Goal: Task Accomplishment & Management: Use online tool/utility

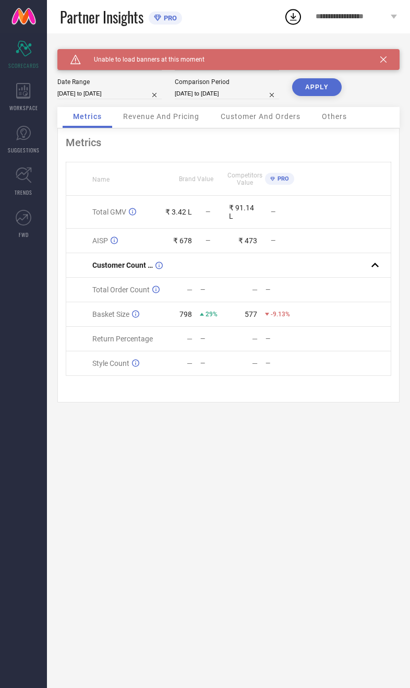
click at [33, 112] on div "WORKSPACE" at bounding box center [23, 97] width 47 height 42
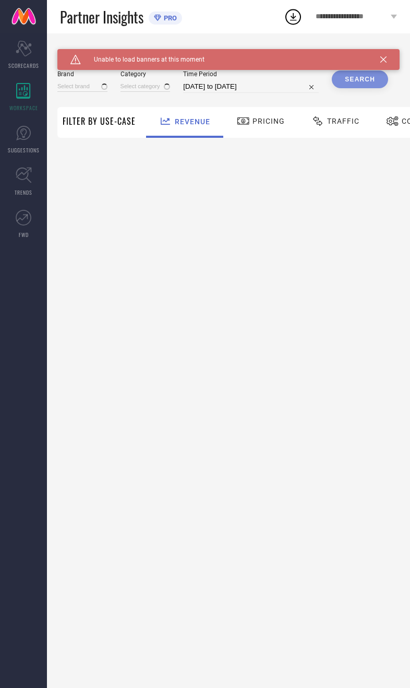
type input "[DEMOGRAPHIC_DATA] NAVY"
type input "All"
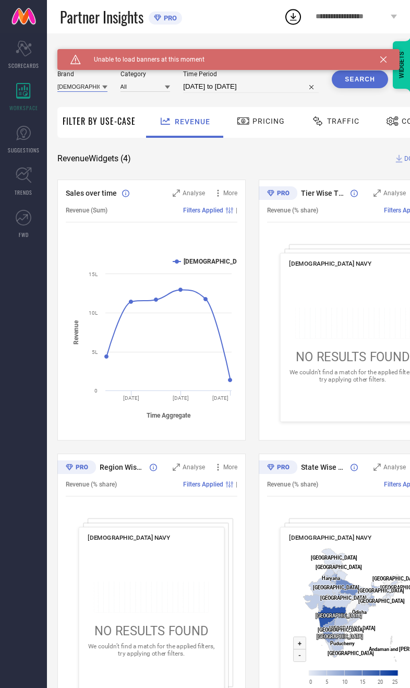
click at [83, 85] on input at bounding box center [82, 86] width 50 height 11
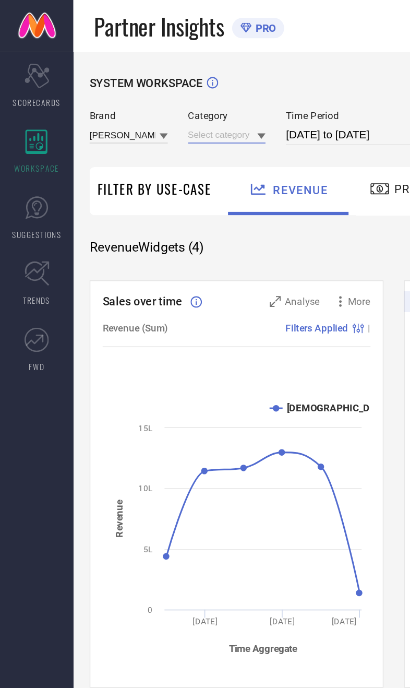
click at [161, 84] on input at bounding box center [146, 86] width 50 height 11
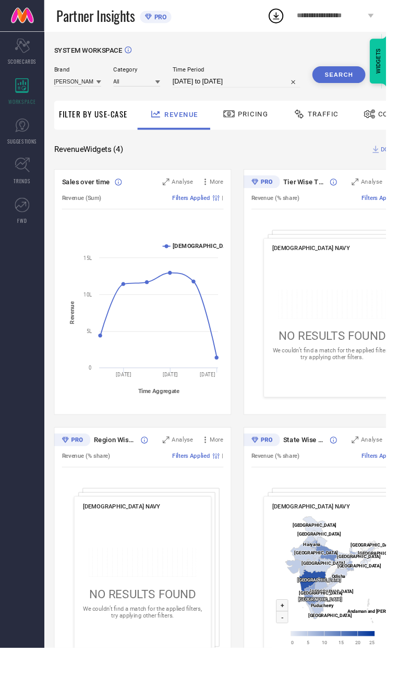
click at [310, 169] on div "SYSTEM WORKSPACE [PERSON_NAME] Category All Time Period [DATE] to [DATE] Search…" at bounding box center [252, 382] width 390 height 666
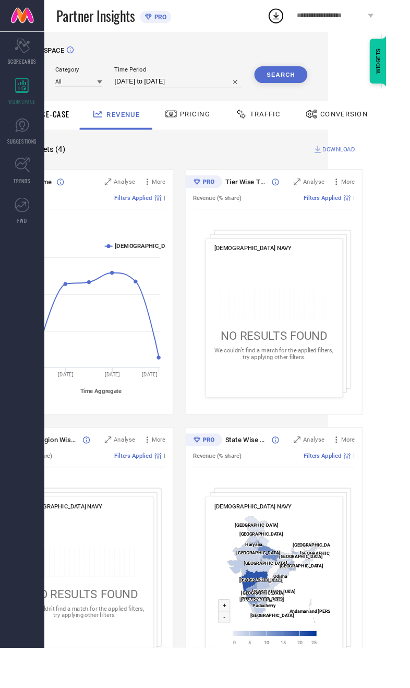
scroll to position [0, 68]
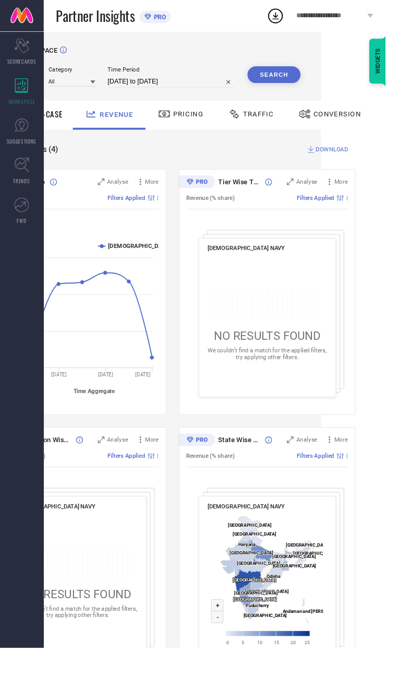
click at [359, 127] on div "Conversion" at bounding box center [351, 121] width 72 height 18
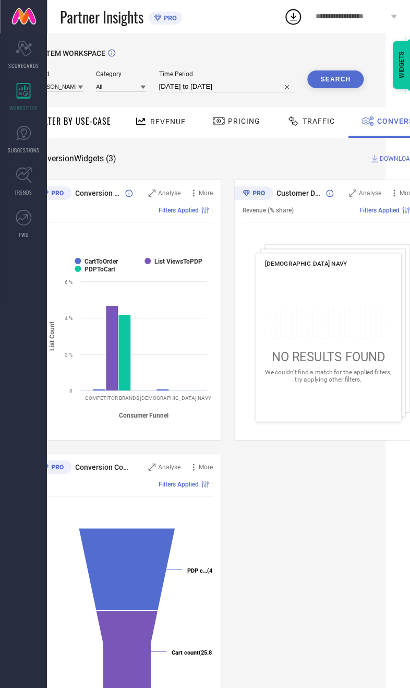
scroll to position [0, 0]
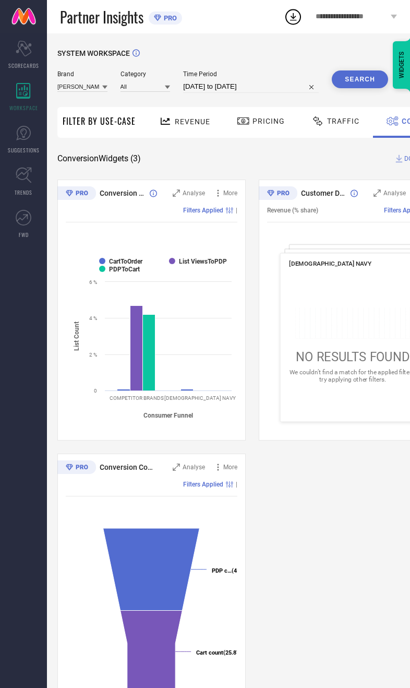
click at [366, 79] on button "Search" at bounding box center [360, 80] width 56 height 18
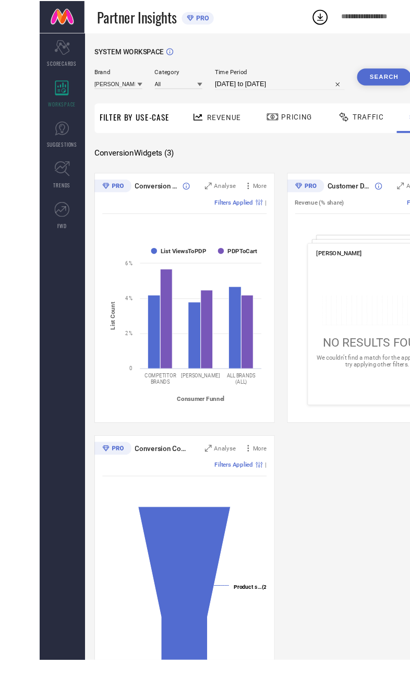
scroll to position [1, 0]
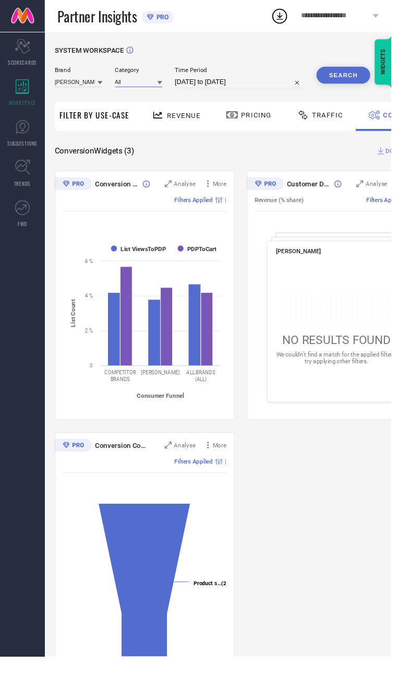
click at [148, 85] on input at bounding box center [146, 85] width 50 height 11
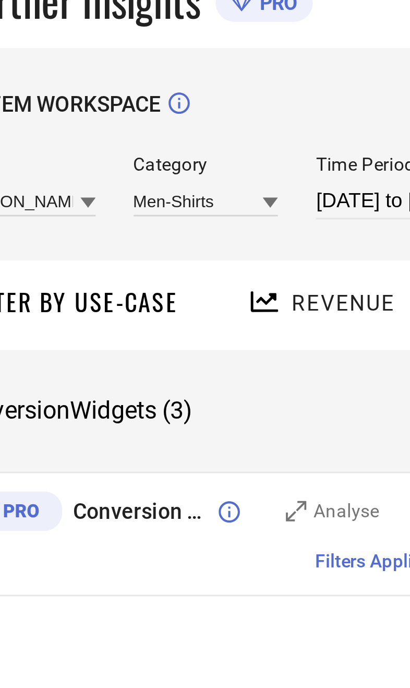
scroll to position [0, 0]
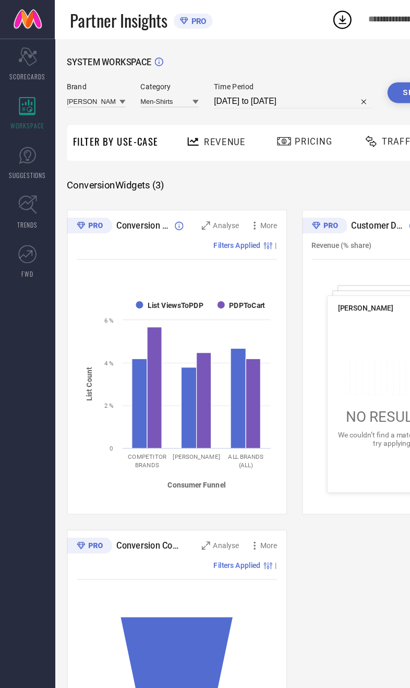
click at [340, 84] on button "Search" at bounding box center [360, 80] width 56 height 18
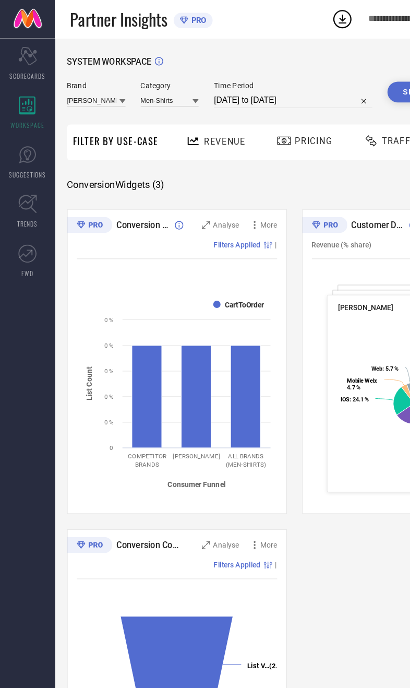
click at [190, 121] on span "Revenue" at bounding box center [193, 122] width 36 height 8
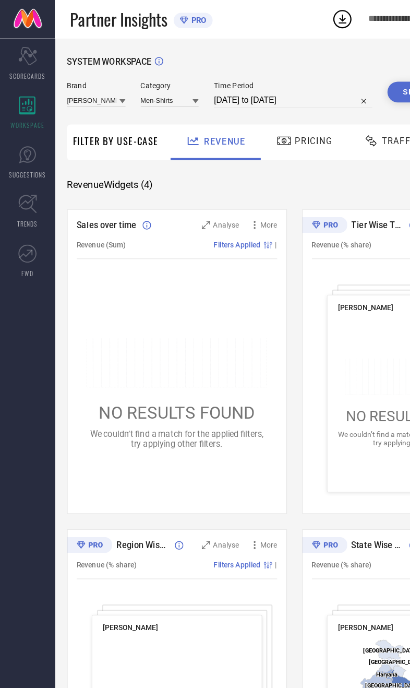
click at [268, 134] on div "Pricing" at bounding box center [261, 122] width 74 height 31
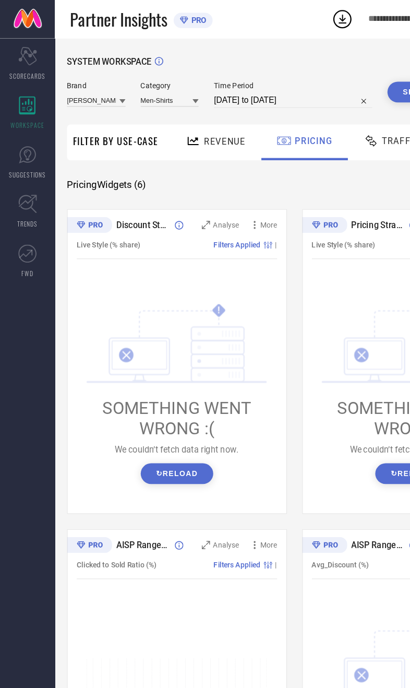
click at [31, 51] on icon at bounding box center [24, 49] width 16 height 16
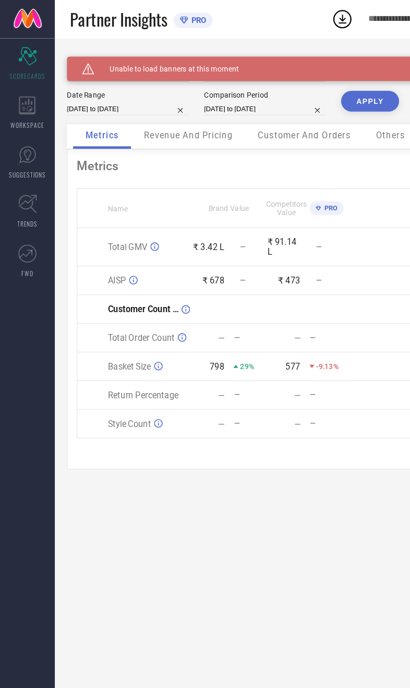
select select "9"
select select "2025"
select select "10"
select select "2025"
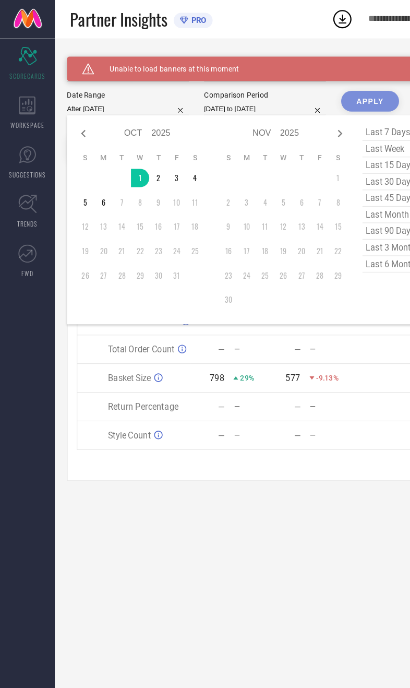
type input "[DATE] to [DATE]"
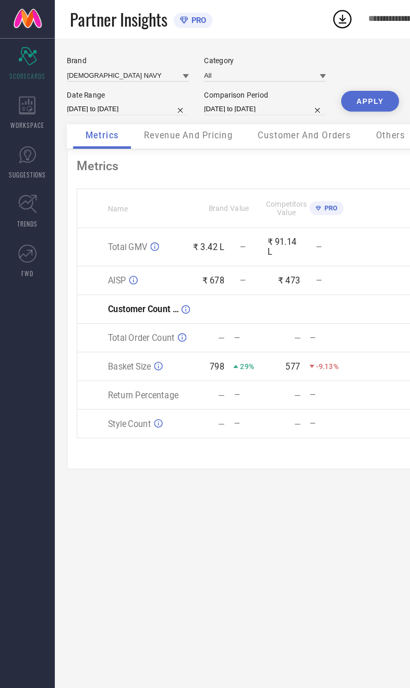
select select "9"
select select "2024"
select select "10"
select select "2024"
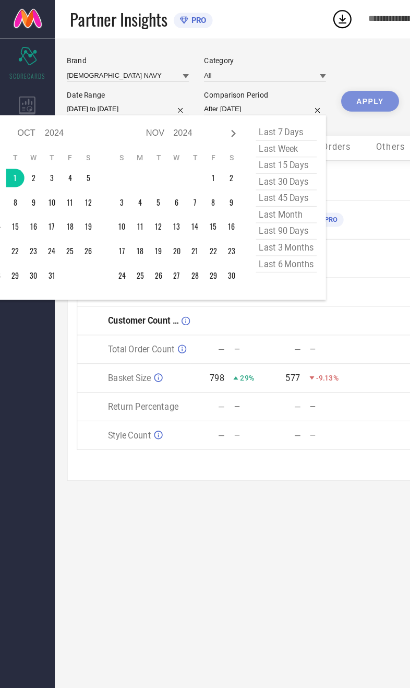
click at [85, 160] on div "Jan Feb Mar Apr May Jun [DATE] Aug Sep Oct Nov [DATE] 2015 2016 2017 2018 2019 …" at bounding box center [90, 178] width 232 height 143
type input "[DATE] to [DATE]"
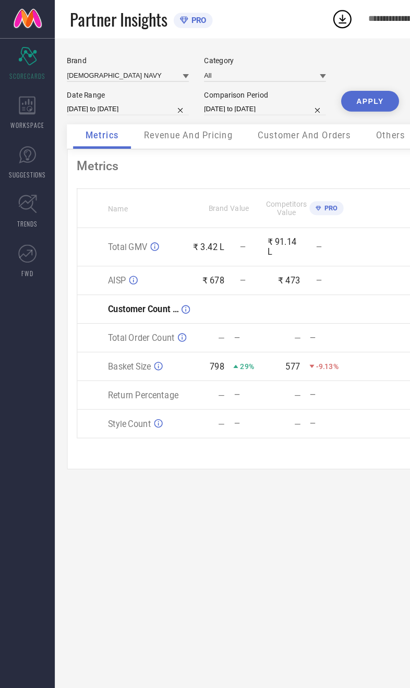
select select "9"
select select "2025"
select select "10"
select select "2025"
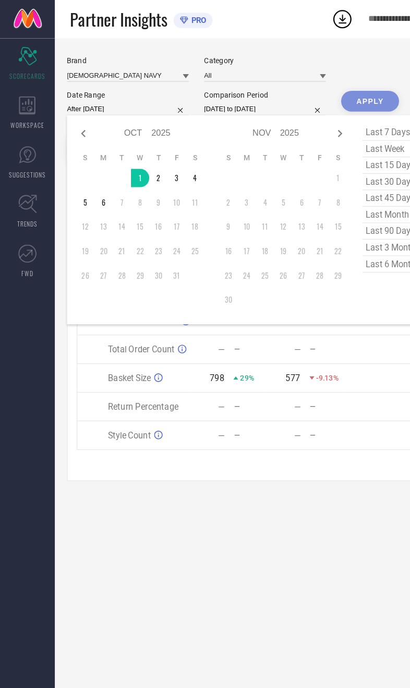
type input "[DATE] to [DATE]"
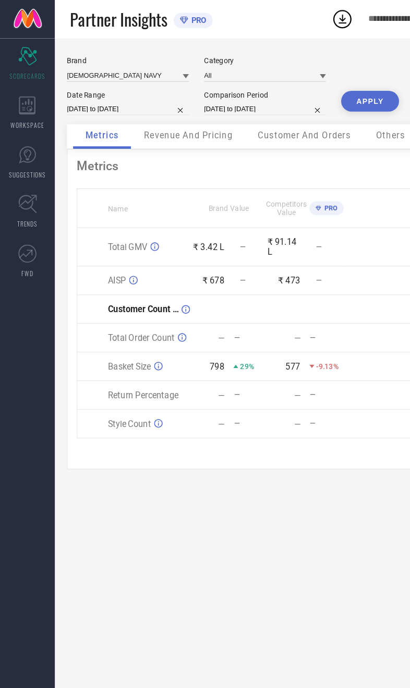
click at [322, 91] on button "APPLY" at bounding box center [317, 87] width 50 height 18
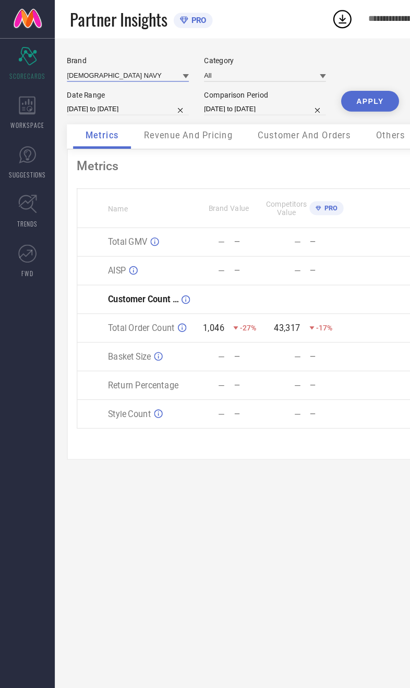
click at [103, 63] on input at bounding box center [109, 65] width 104 height 11
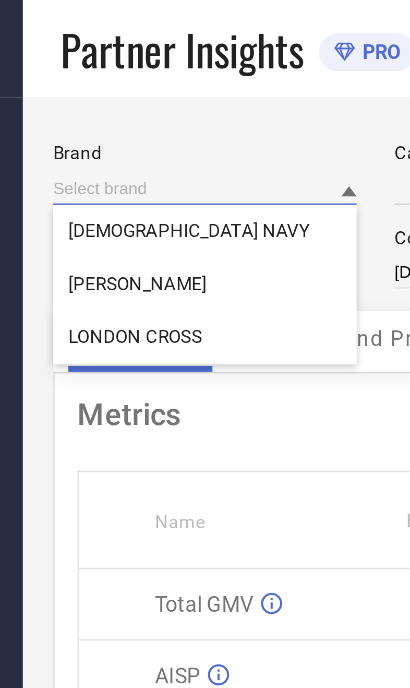
type input "All"
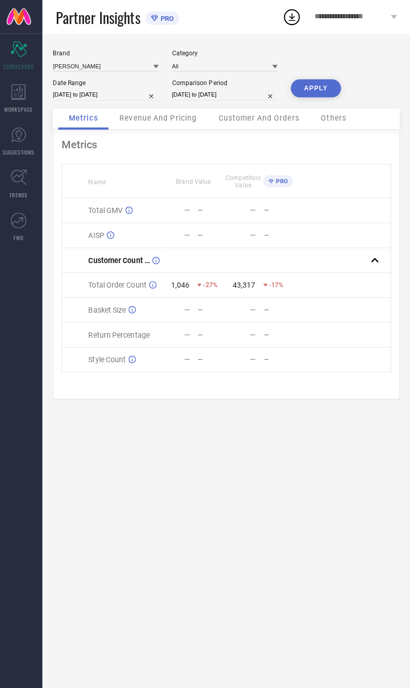
click at [327, 89] on button "APPLY" at bounding box center [317, 87] width 50 height 18
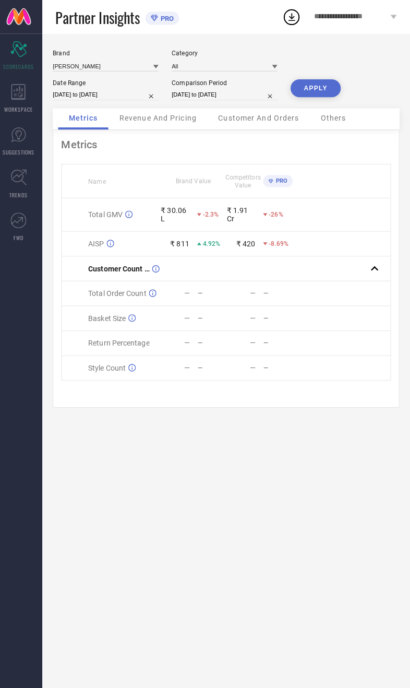
click at [174, 121] on span "Revenue And Pricing" at bounding box center [161, 116] width 76 height 8
